Goal: Task Accomplishment & Management: Use online tool/utility

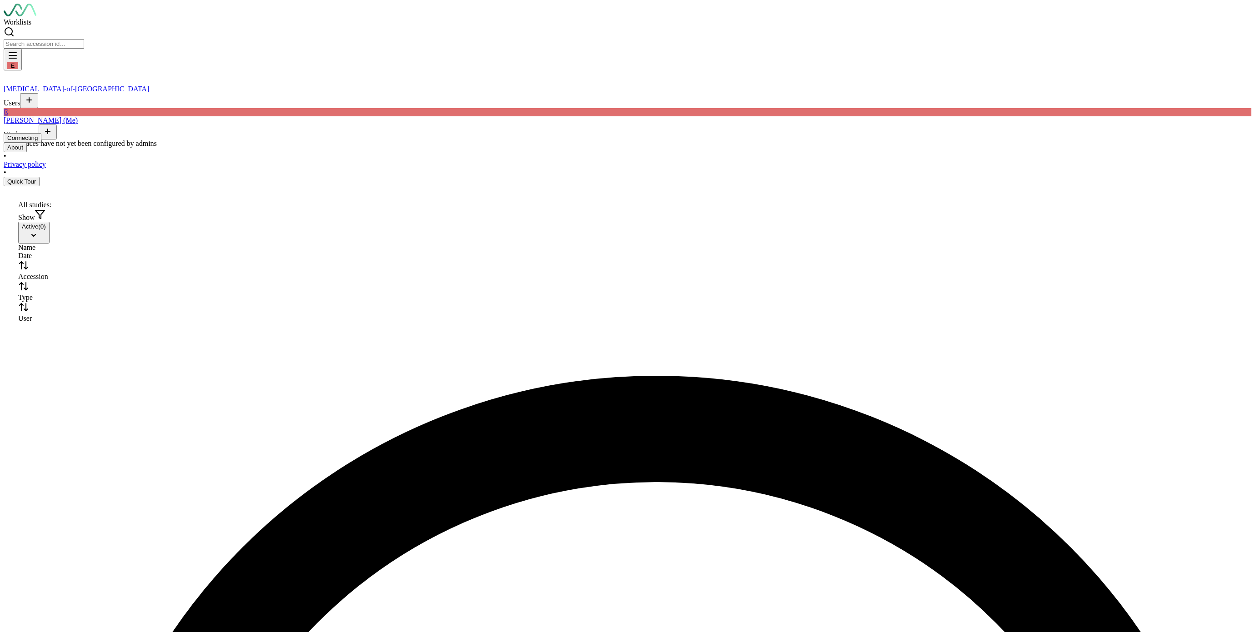
scroll to position [3711, 5989]
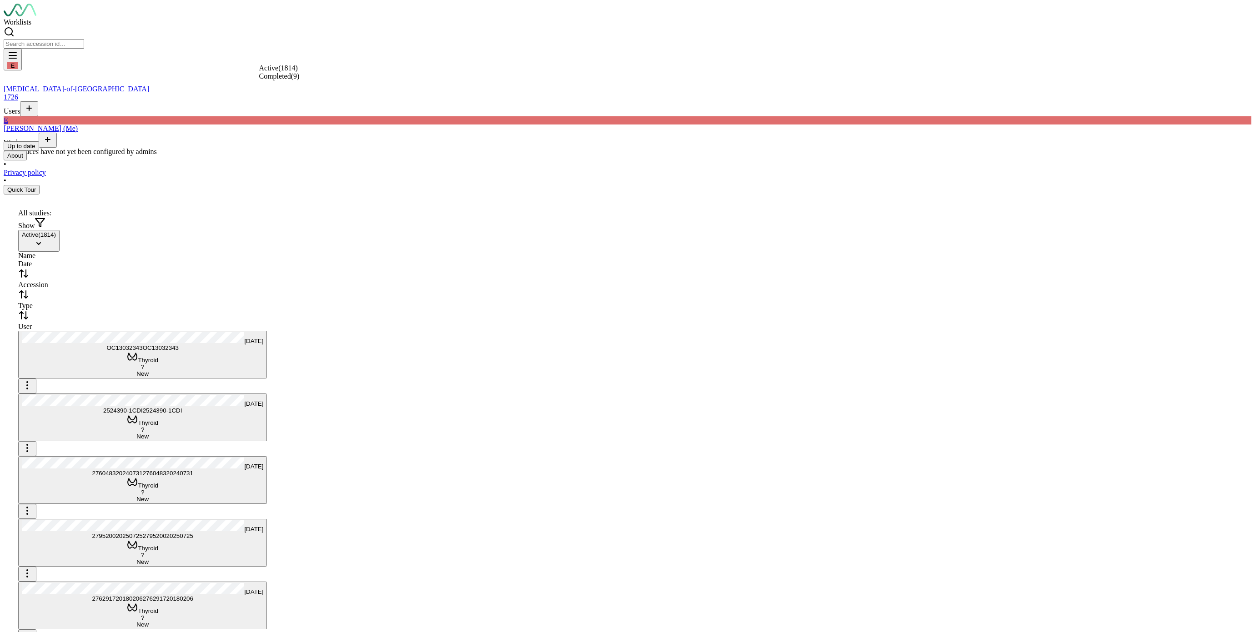
click at [60, 230] on button "Active ( 1814 )" at bounding box center [38, 241] width 41 height 22
click at [286, 80] on span "Completed ( 9 )" at bounding box center [279, 76] width 40 height 8
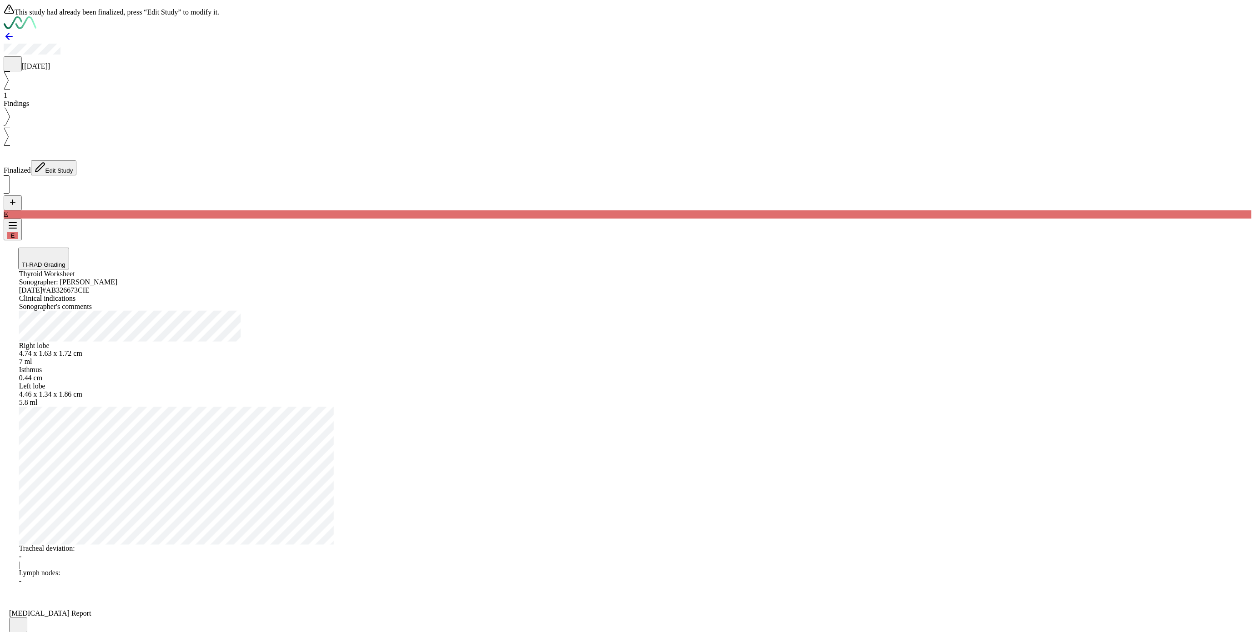
scroll to position [3770, 4441]
click at [77, 161] on button "Edit Study" at bounding box center [54, 168] width 46 height 15
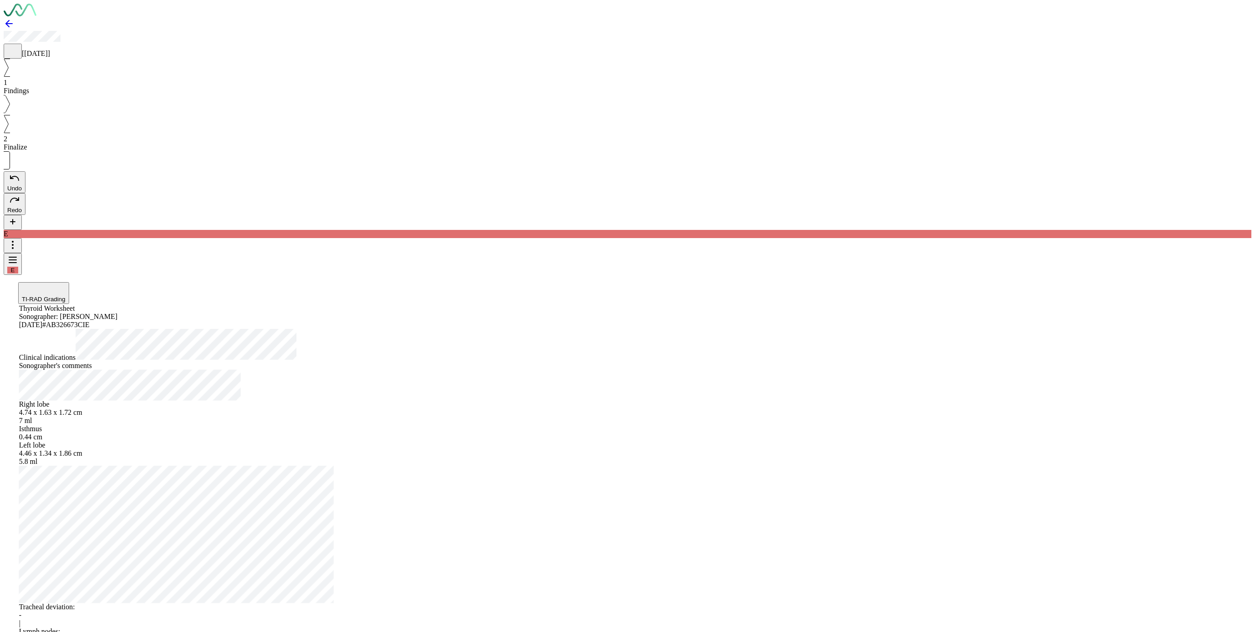
scroll to position [3856, 6816]
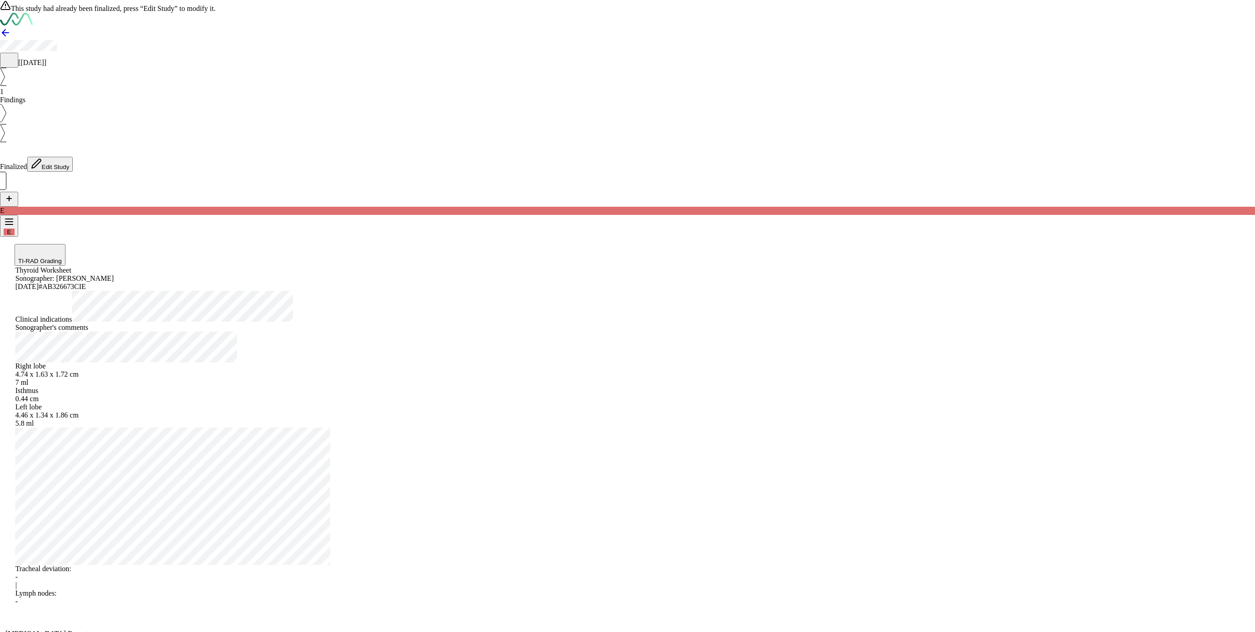
scroll to position [3803, 6816]
drag, startPoint x: 628, startPoint y: 141, endPoint x: 624, endPoint y: 139, distance: 4.7
